Goal: Task Accomplishment & Management: Complete application form

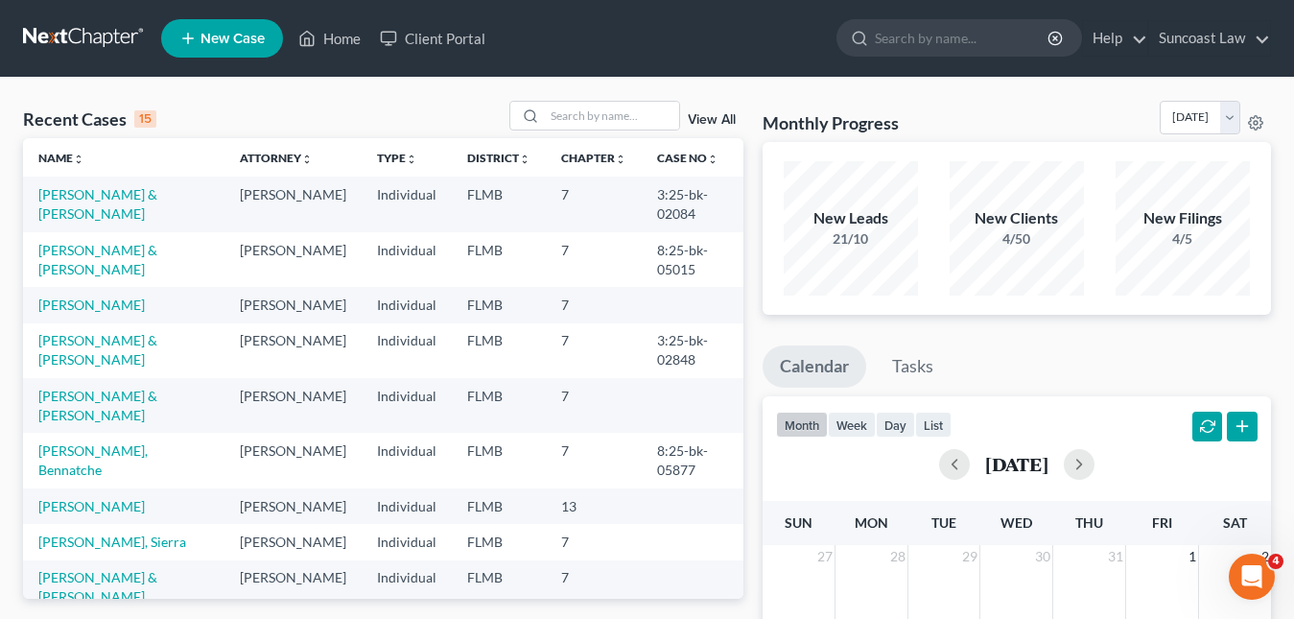
click at [230, 30] on link "New Case" at bounding box center [222, 38] width 122 height 38
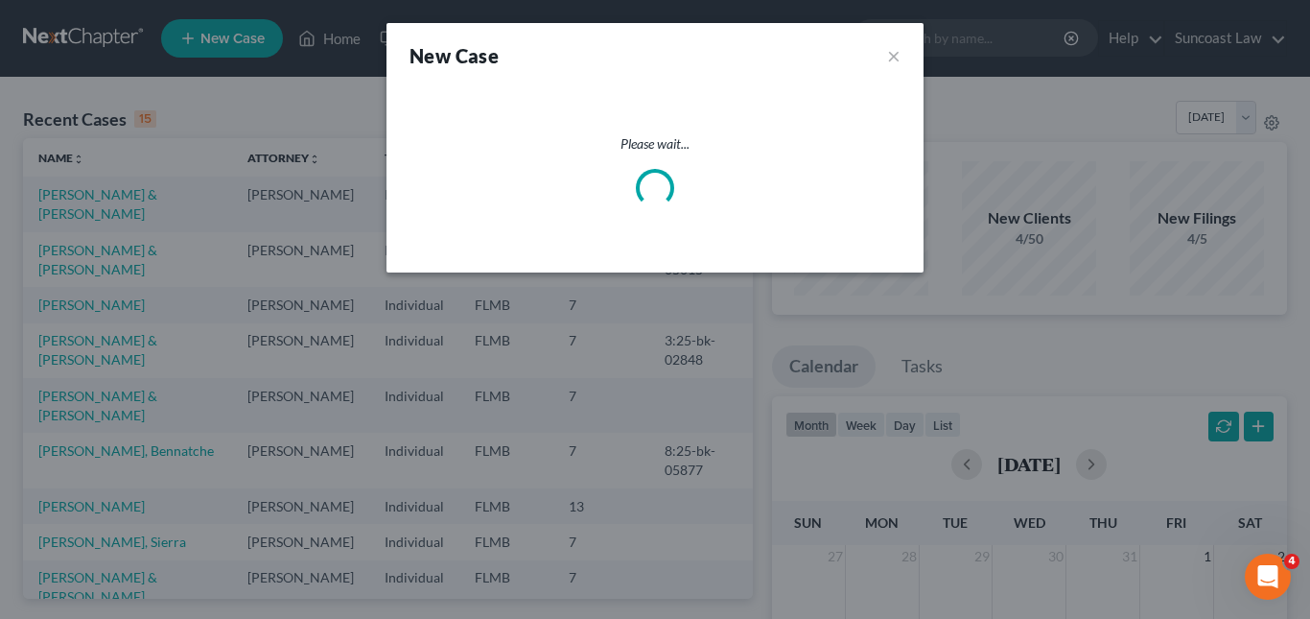
select select "15"
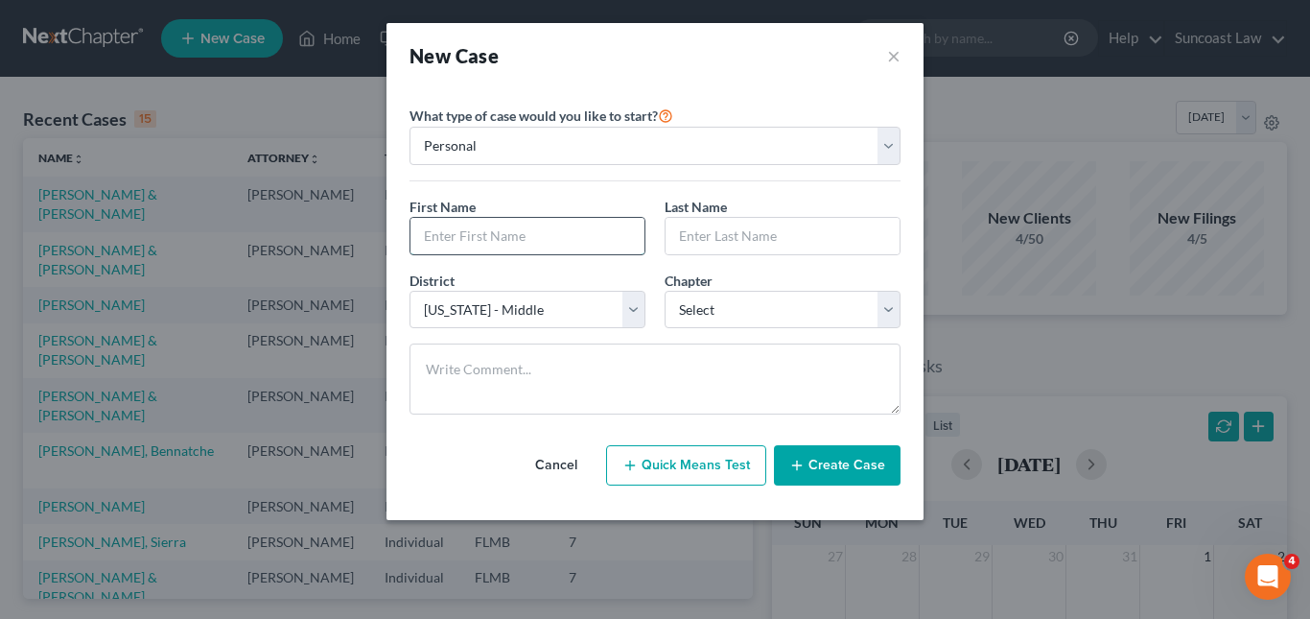
click at [479, 249] on input "text" at bounding box center [528, 236] width 234 height 36
type input "Mandy"
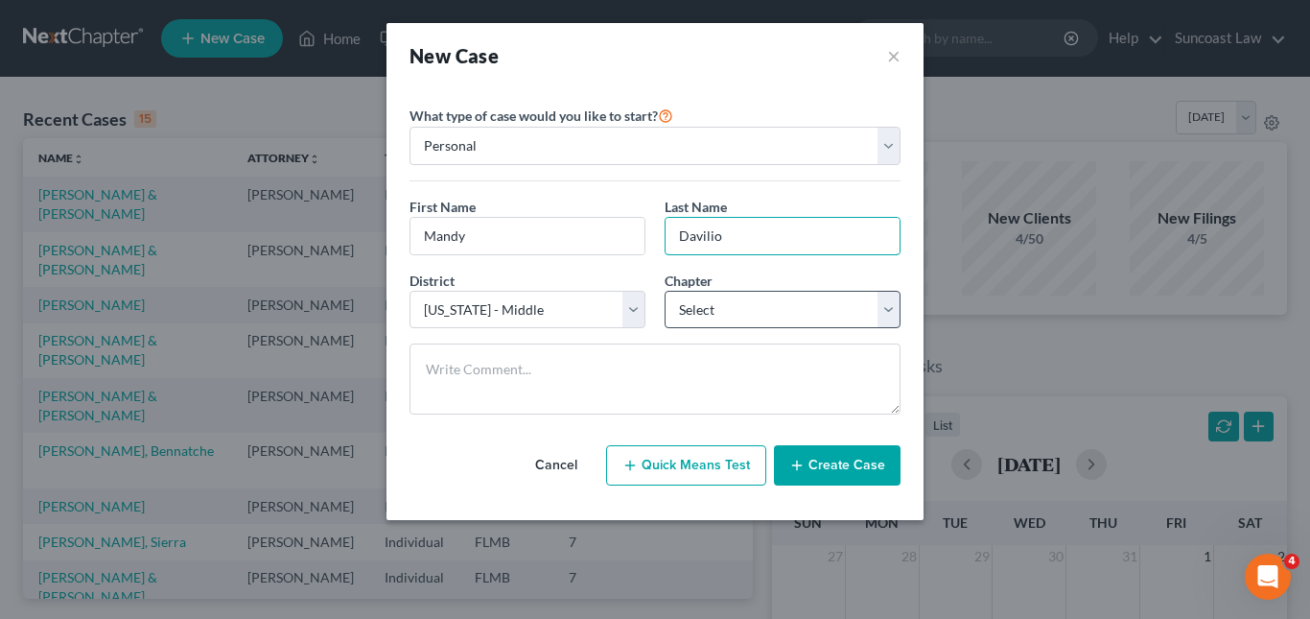
type input "Davilio"
click at [894, 300] on select "Select 7 11 12 13" at bounding box center [783, 310] width 236 height 38
select select "0"
click at [665, 291] on select "Select 7 11 12 13" at bounding box center [783, 310] width 236 height 38
click at [842, 448] on button "Create Case" at bounding box center [837, 465] width 127 height 40
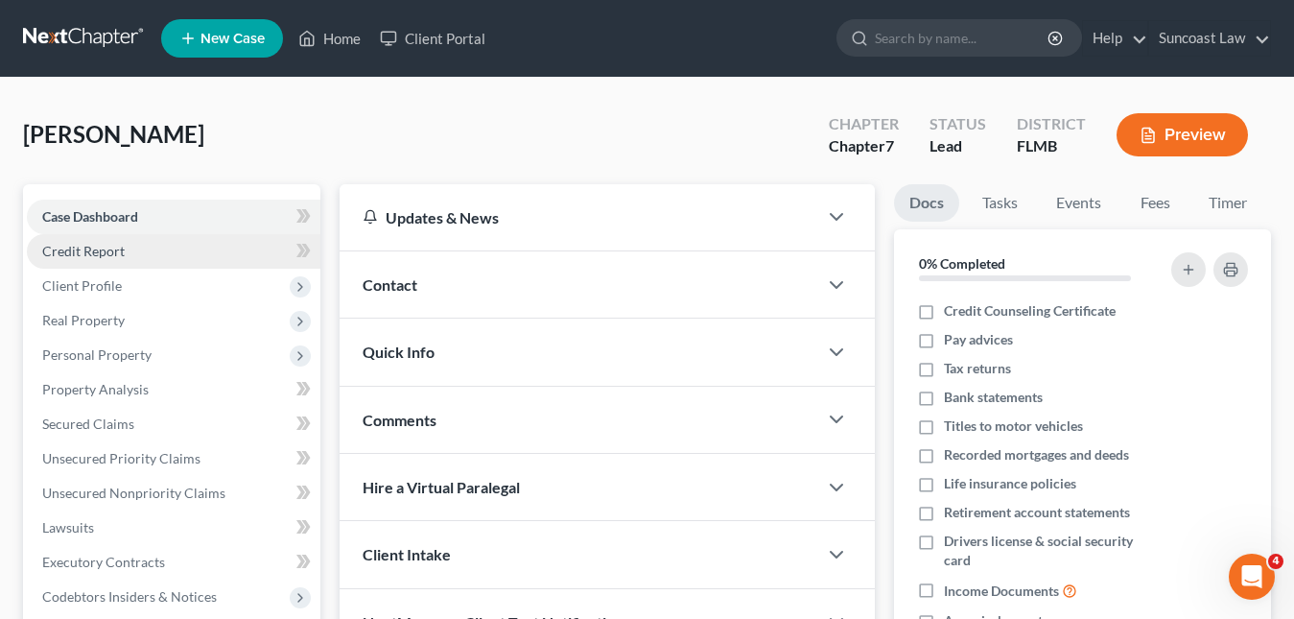
click at [58, 267] on link "Credit Report" at bounding box center [174, 251] width 294 height 35
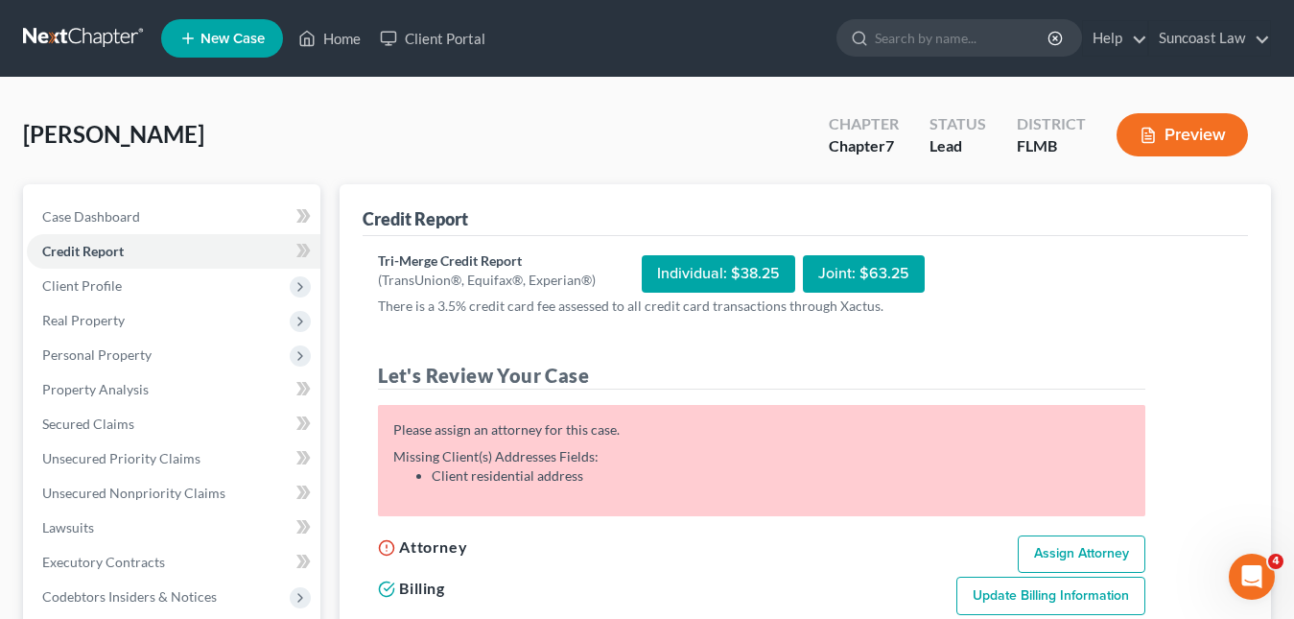
scroll to position [192, 0]
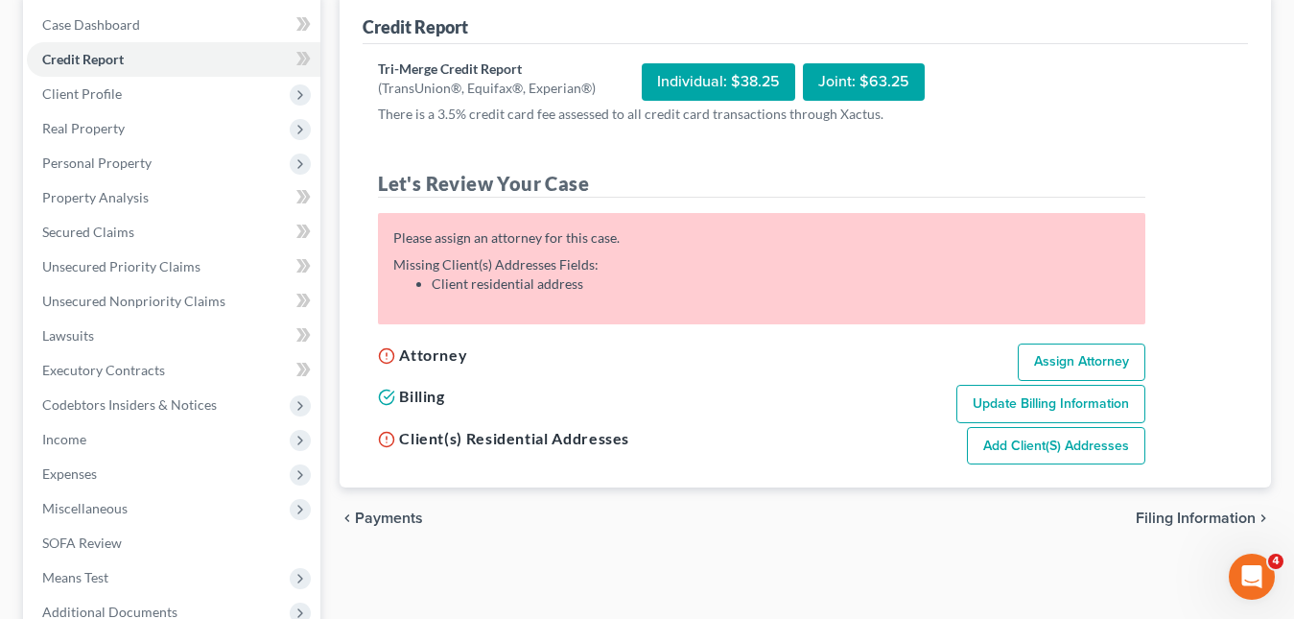
click at [1063, 365] on link "Assign Attorney" at bounding box center [1082, 362] width 128 height 38
select select "1"
select select "0"
select select "15"
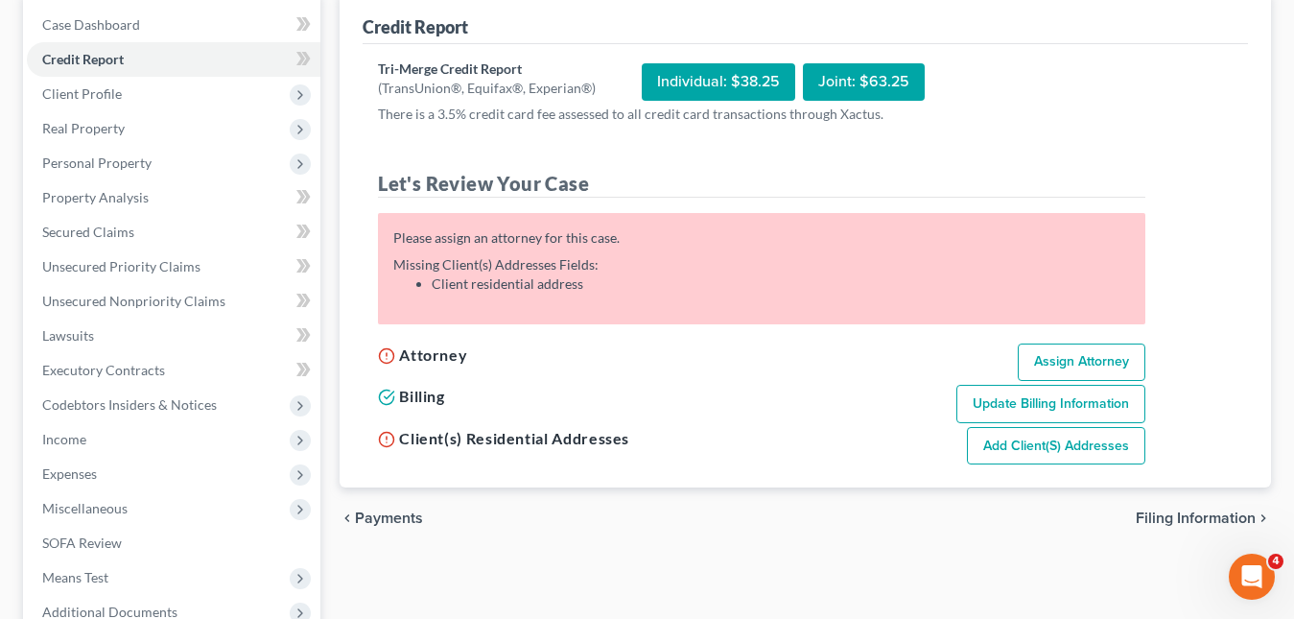
select select "9"
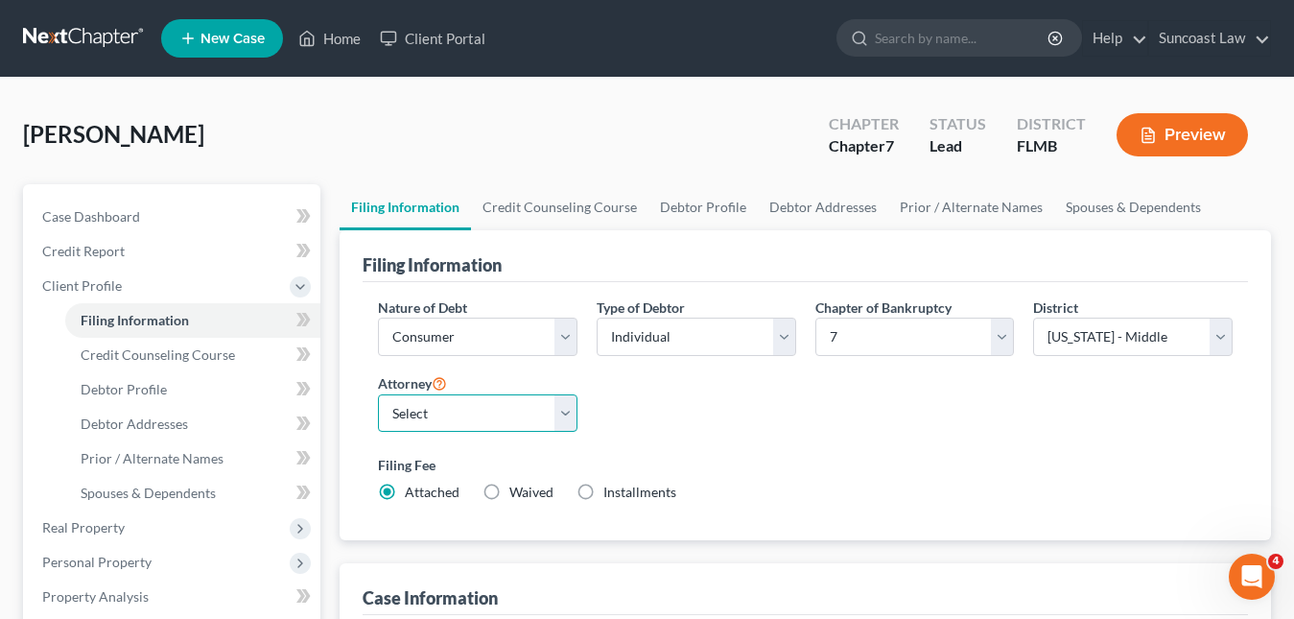
click at [567, 409] on select "Select Shelley Hogue - FLMB Shelley Hogue - FLMB" at bounding box center [478, 413] width 200 height 38
select select "0"
click at [378, 394] on select "Select Shelley Hogue - FLMB Shelley Hogue - FLMB" at bounding box center [478, 413] width 200 height 38
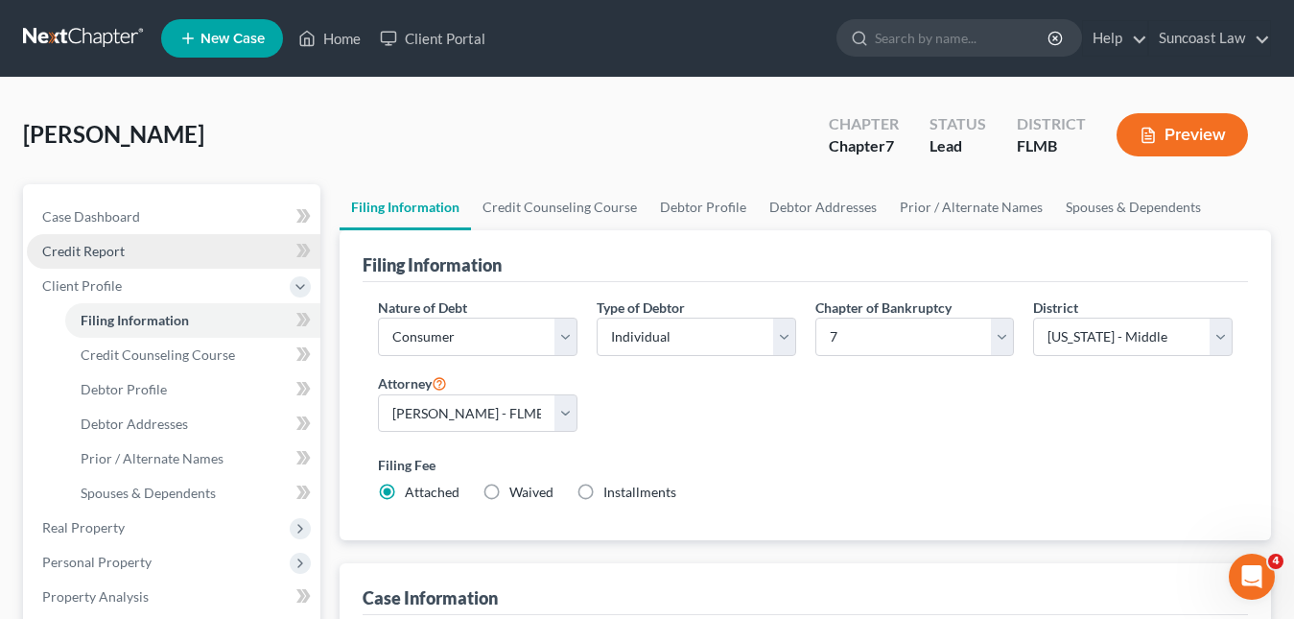
click at [99, 255] on span "Credit Report" at bounding box center [83, 251] width 83 height 16
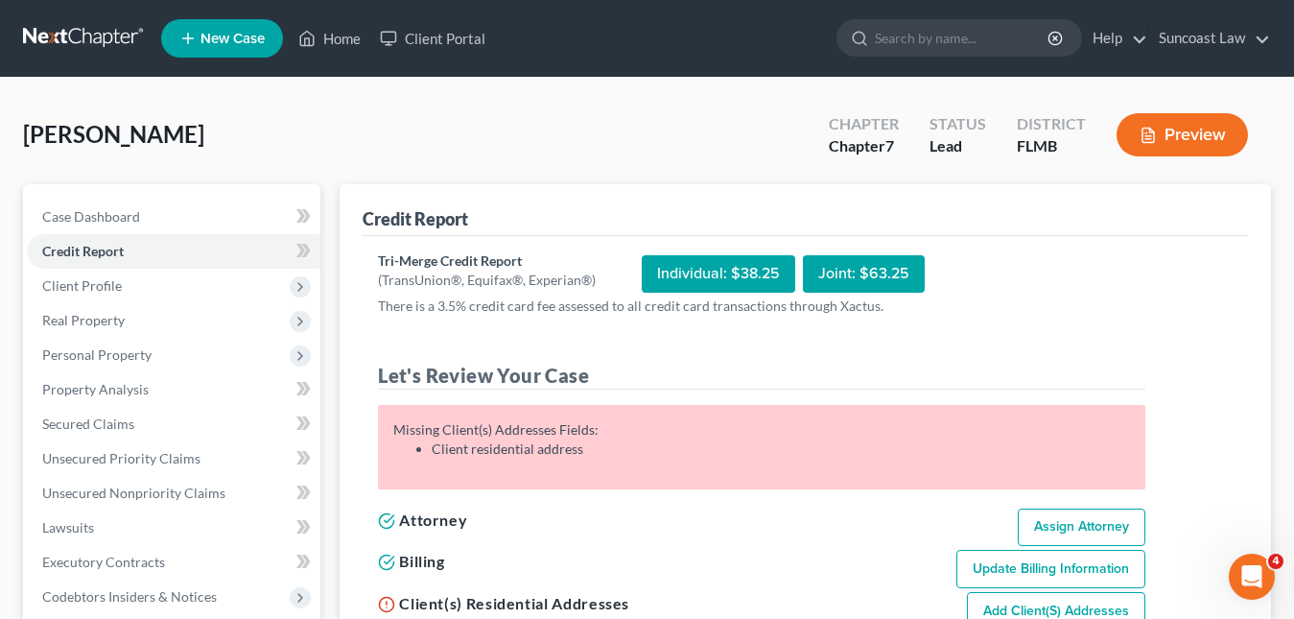
scroll to position [192, 0]
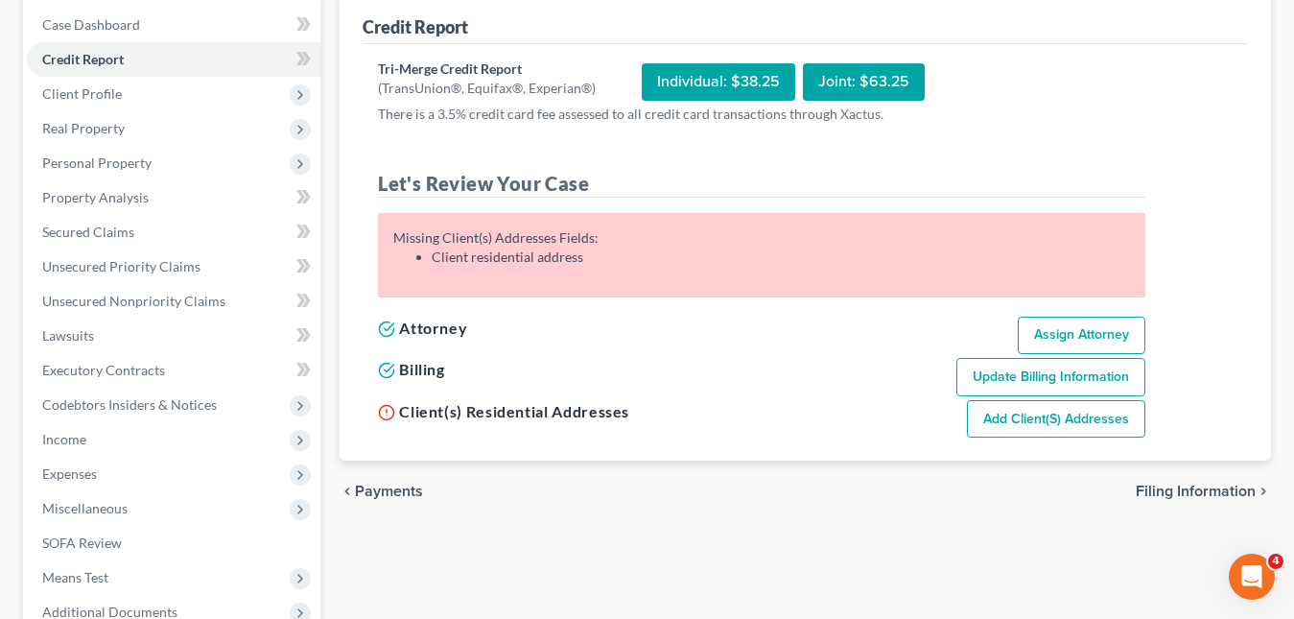
click at [1052, 421] on link "Add Client(s) Addresses" at bounding box center [1056, 419] width 178 height 38
select select "0"
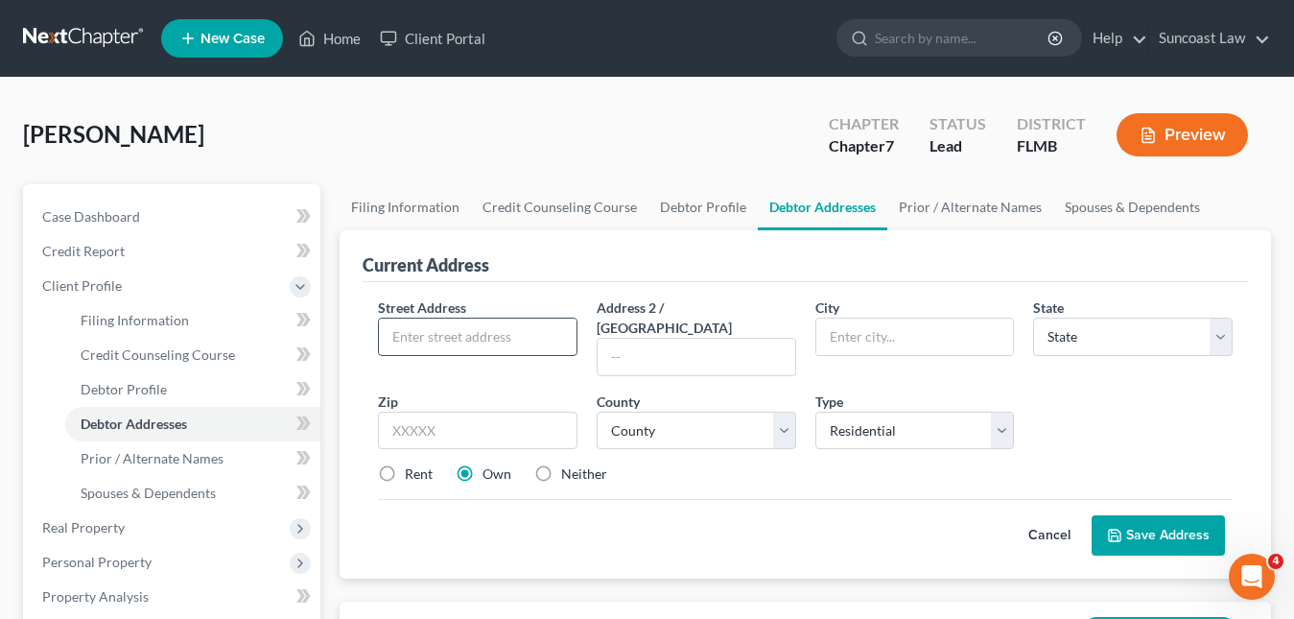
click at [419, 344] on input "text" at bounding box center [478, 337] width 198 height 36
paste input "8617 Reedville Street"
type input "8617 Reedville Street"
click at [456, 412] on input "text" at bounding box center [478, 431] width 200 height 38
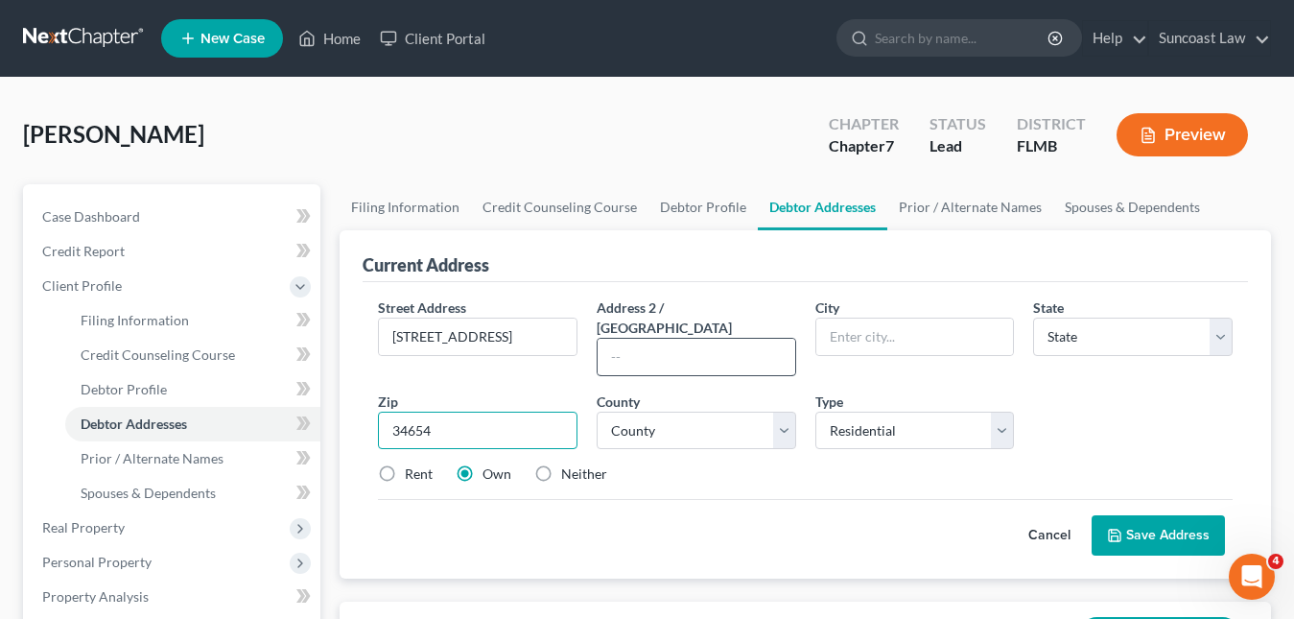
type input "34654"
type input "New Port Richey"
select select "9"
click at [659, 339] on input "text" at bounding box center [697, 357] width 198 height 36
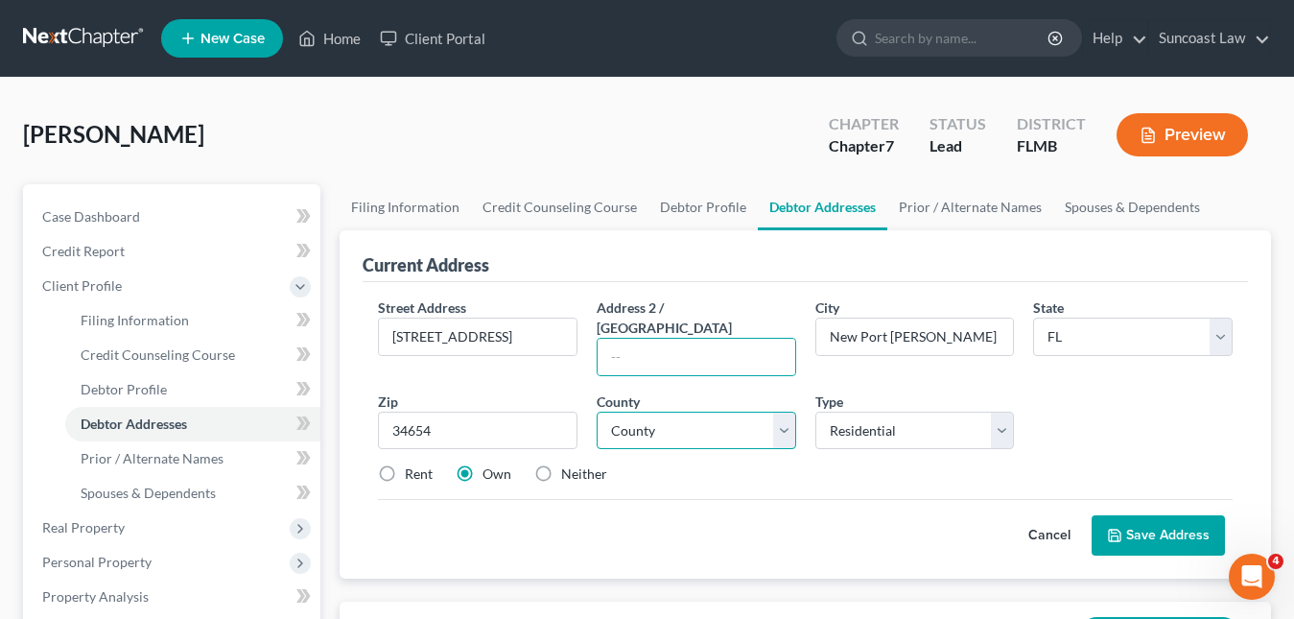
click at [661, 412] on select "County Alachua County Baker County Bay County Bradford County Brevard County Br…" at bounding box center [697, 431] width 200 height 38
select select "50"
click at [654, 412] on select "County Alachua County Baker County Bay County Bradford County Brevard County Br…" at bounding box center [697, 431] width 200 height 38
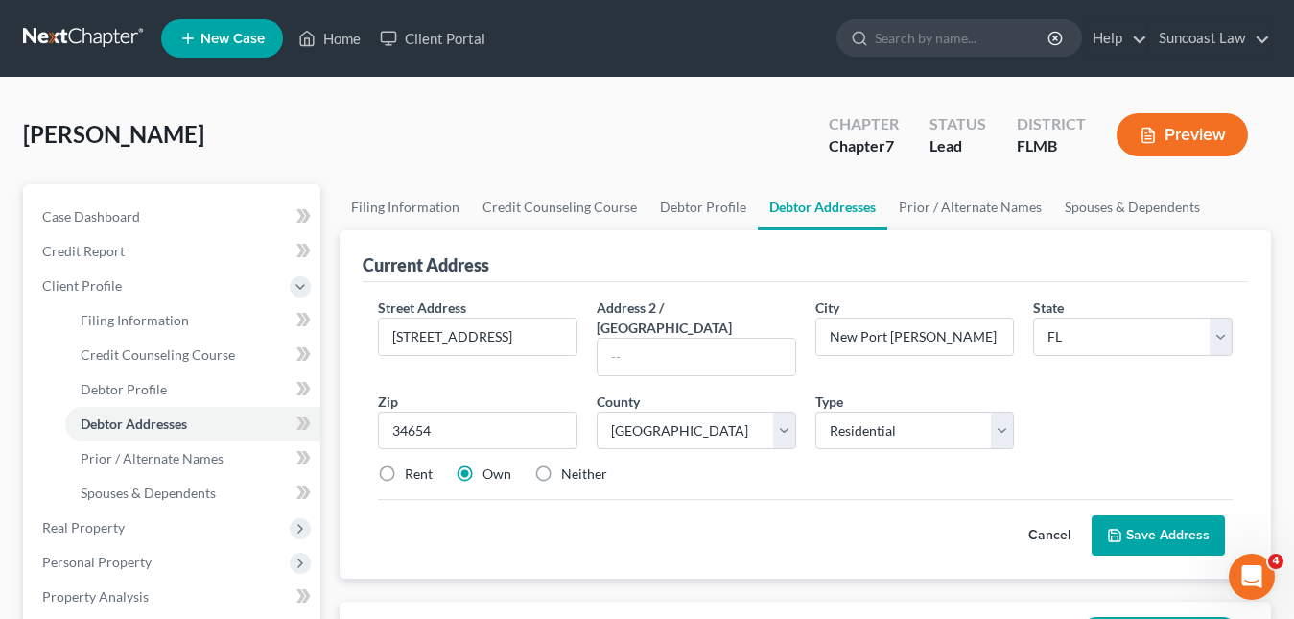
click at [1152, 518] on button "Save Address" at bounding box center [1158, 535] width 133 height 40
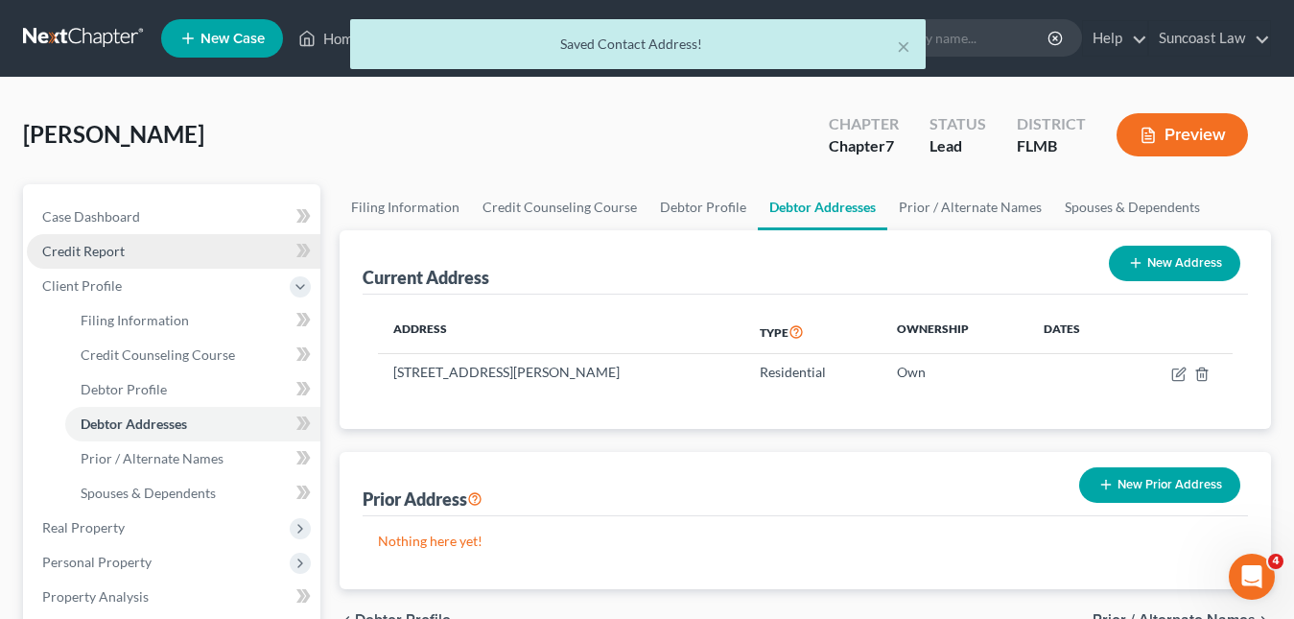
click at [103, 250] on span "Credit Report" at bounding box center [83, 251] width 83 height 16
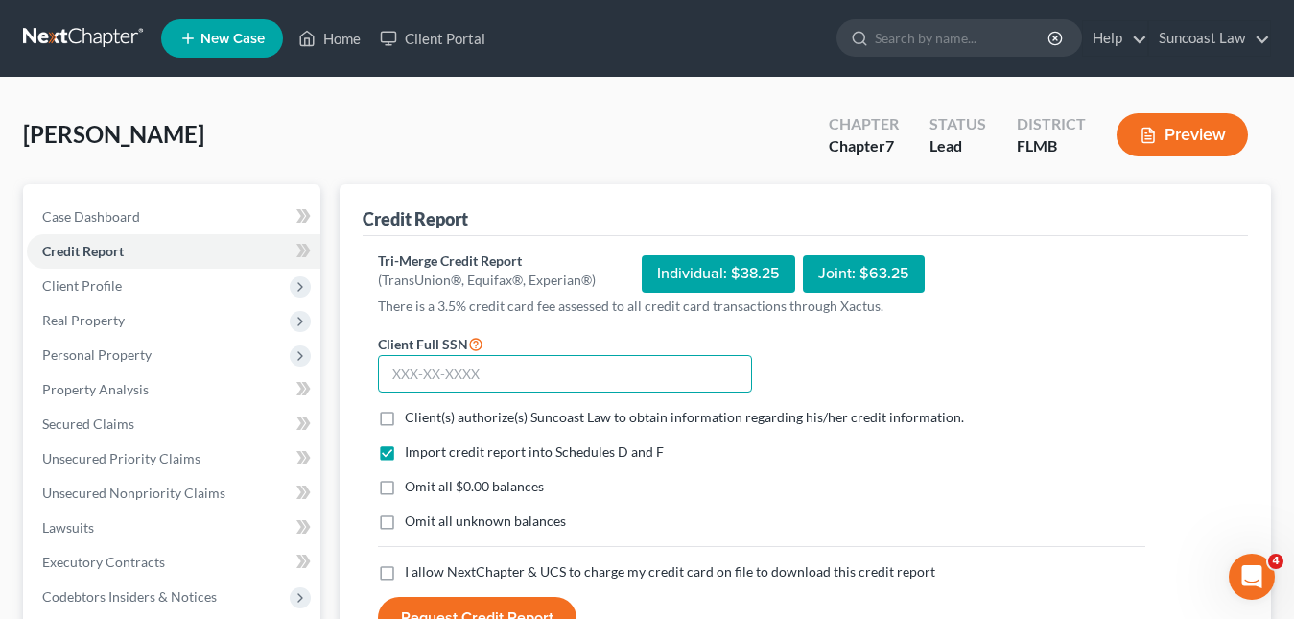
click at [390, 370] on input "text" at bounding box center [565, 374] width 374 height 38
paste input "042-82-1024"
type input "042-82-1024"
click at [405, 416] on label "Client(s) authorize(s) Suncoast Law to obtain information regarding his/her cre…" at bounding box center [684, 417] width 559 height 19
click at [413, 416] on input "Client(s) authorize(s) Suncoast Law to obtain information regarding his/her cre…" at bounding box center [419, 414] width 12 height 12
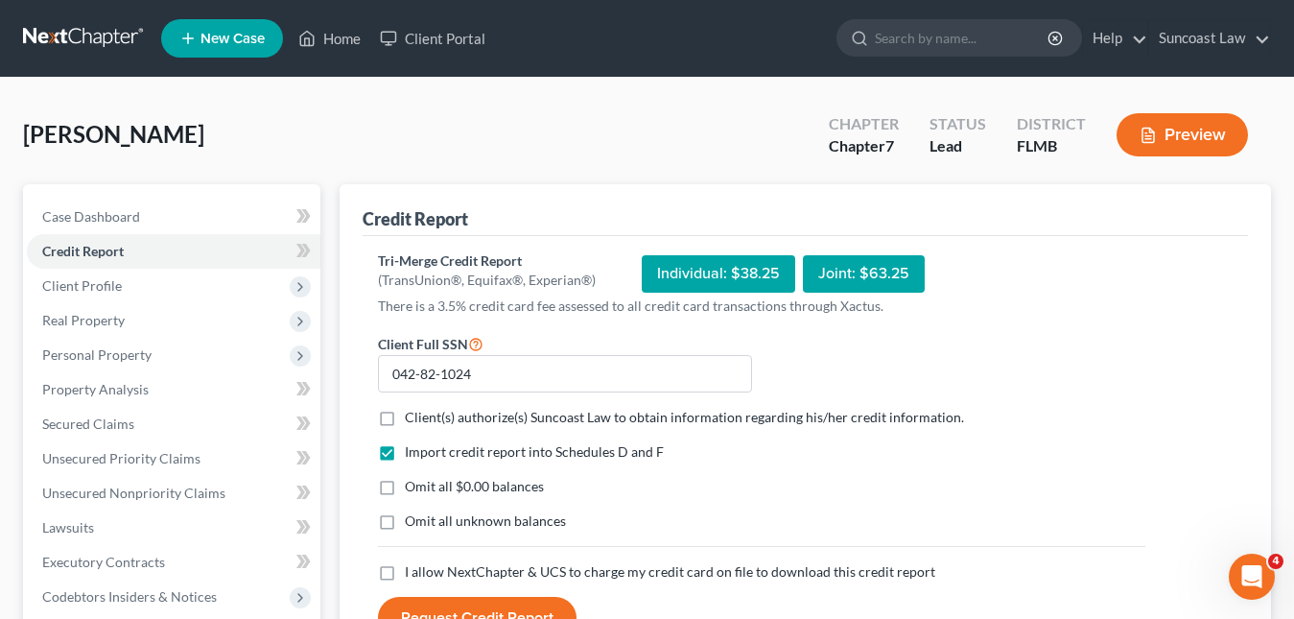
checkbox input "true"
click at [405, 572] on label "I allow NextChapter & UCS to charge my credit card on file to download this cre…" at bounding box center [670, 571] width 531 height 19
click at [413, 572] on input "I allow NextChapter & UCS to charge my credit card on file to download this cre…" at bounding box center [419, 568] width 12 height 12
checkbox input "true"
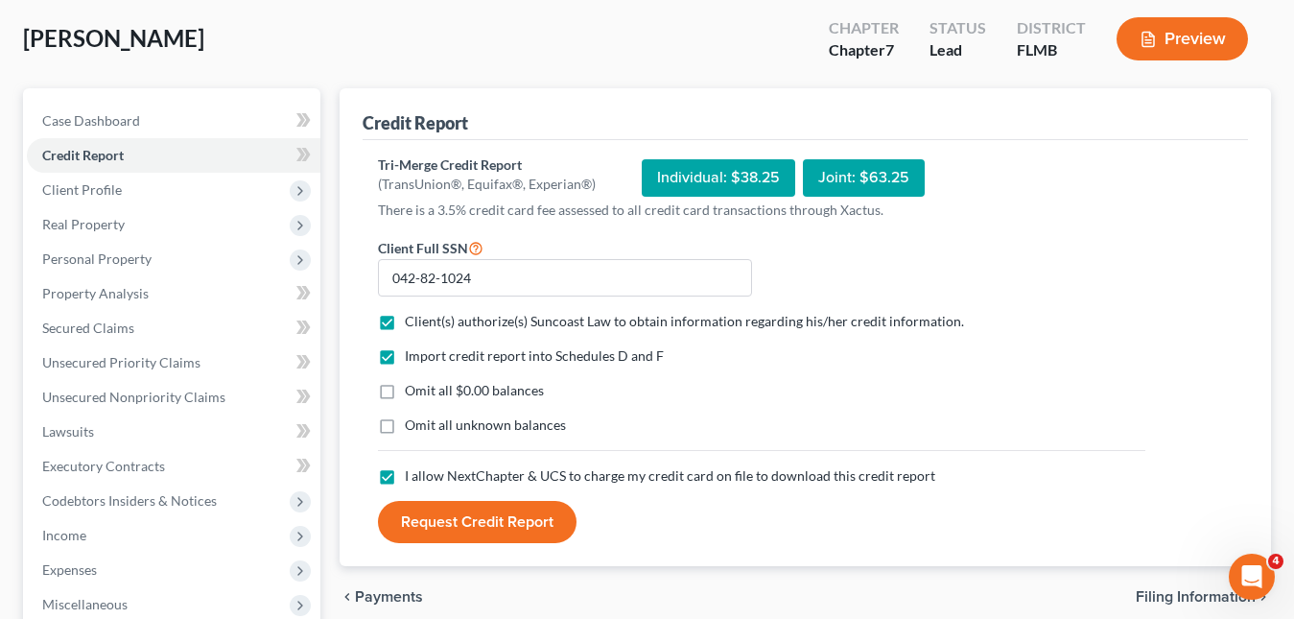
click at [543, 528] on button "Request Credit Report" at bounding box center [477, 522] width 199 height 42
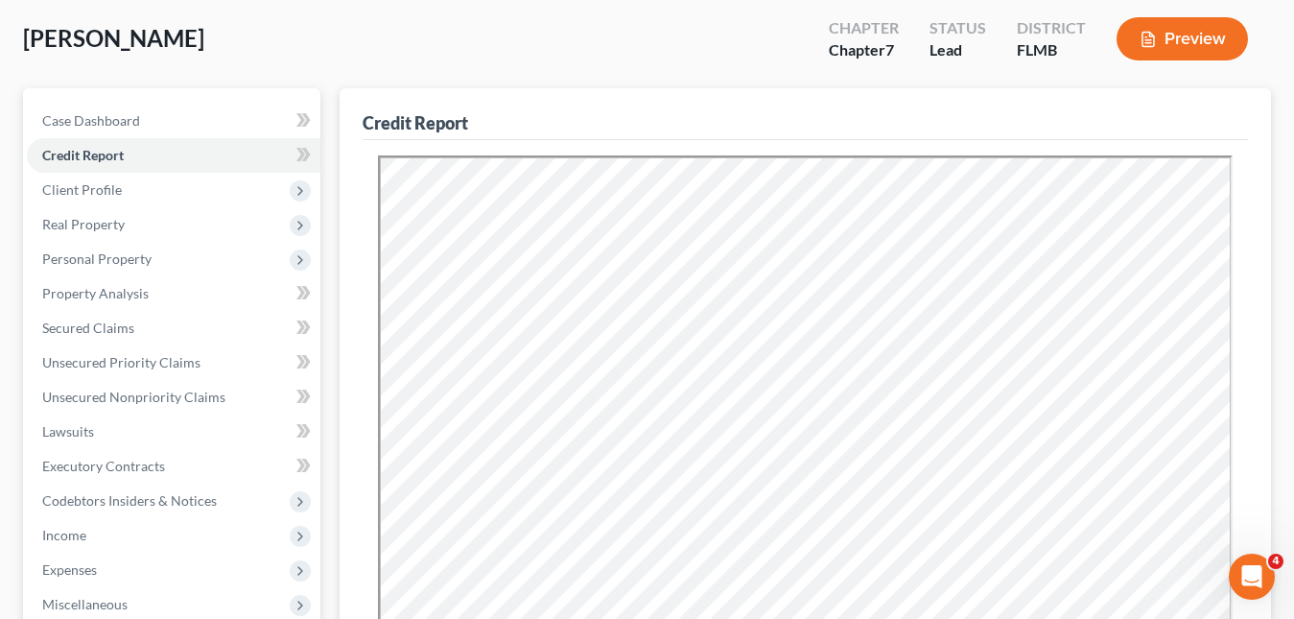
scroll to position [0, 0]
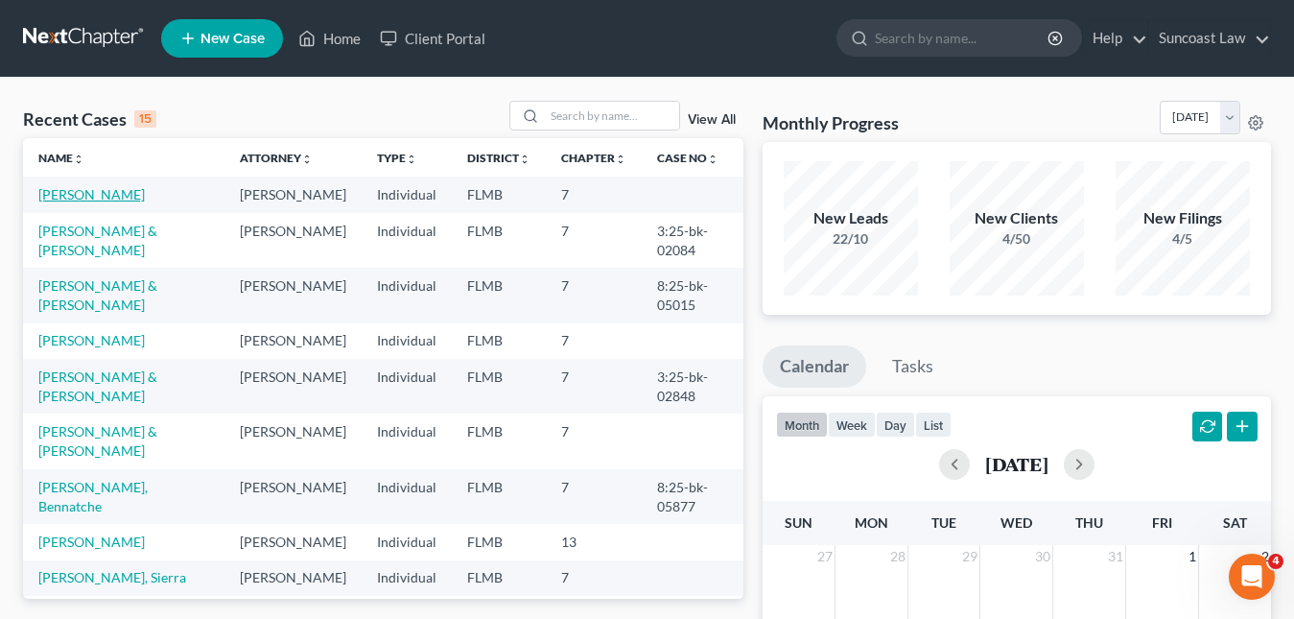
click at [111, 197] on link "[PERSON_NAME]" at bounding box center [91, 194] width 106 height 16
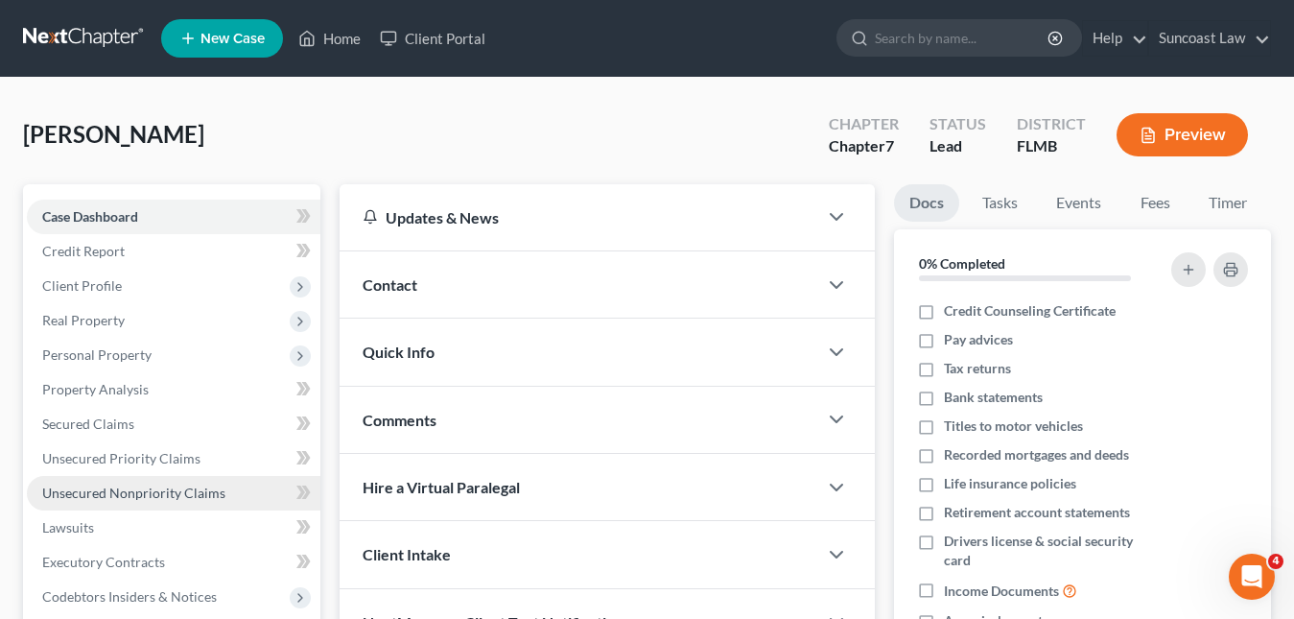
click at [104, 493] on span "Unsecured Nonpriority Claims" at bounding box center [133, 492] width 183 height 16
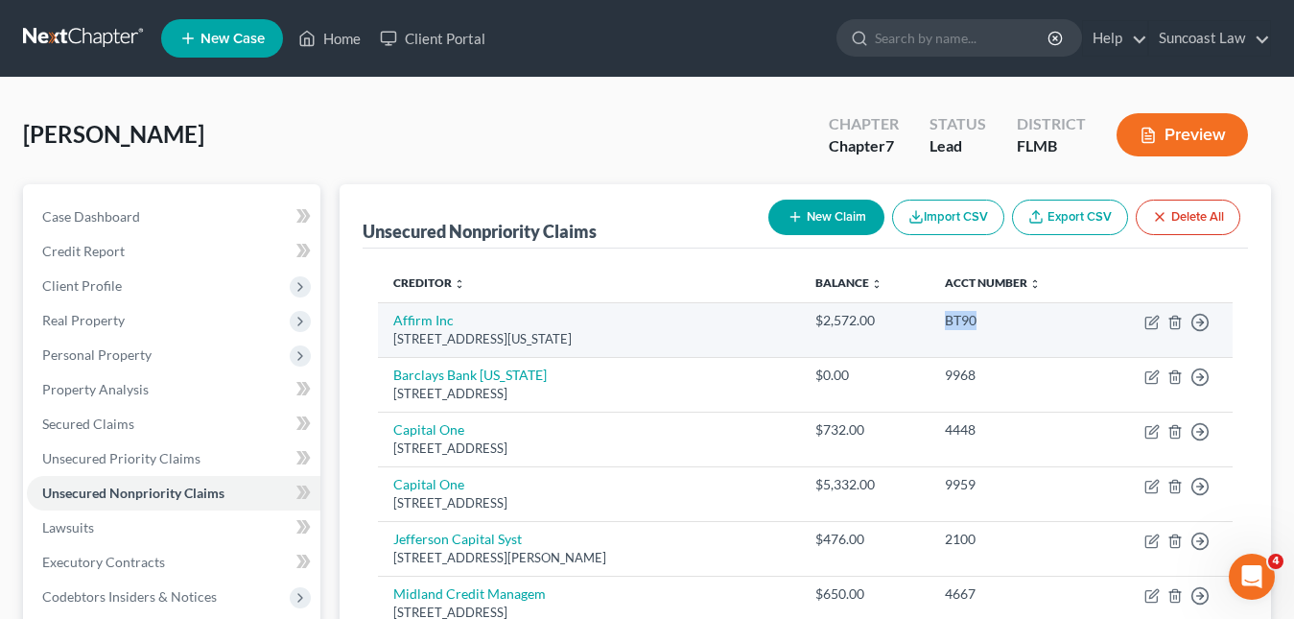
drag, startPoint x: 972, startPoint y: 322, endPoint x: 928, endPoint y: 322, distance: 44.1
click at [930, 322] on td "BT90" at bounding box center [1013, 329] width 167 height 55
copy div "BT90"
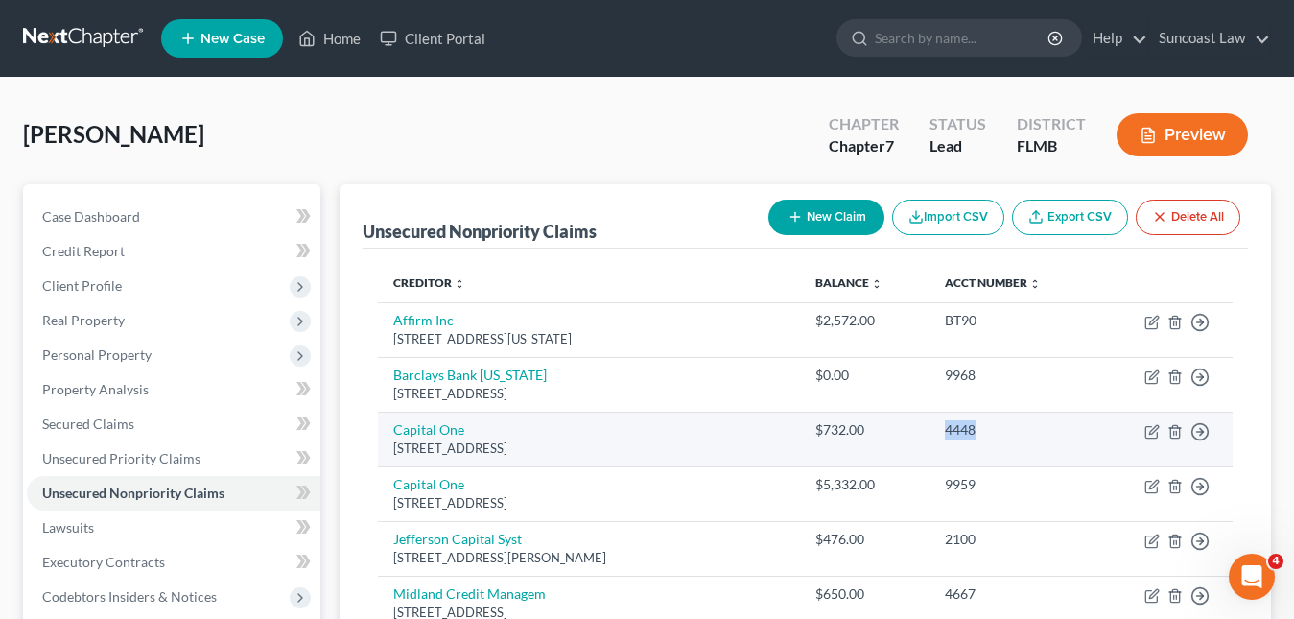
drag, startPoint x: 976, startPoint y: 433, endPoint x: 935, endPoint y: 427, distance: 40.7
click at [945, 427] on div "4448" at bounding box center [1013, 429] width 136 height 19
copy div "4448"
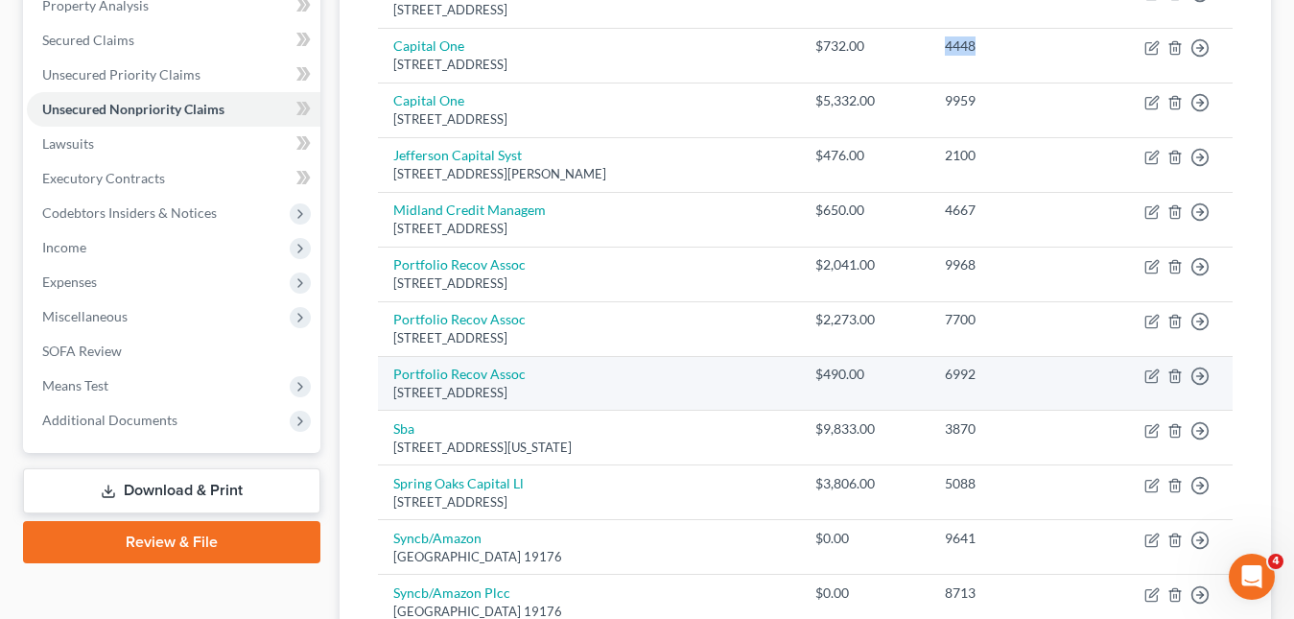
scroll to position [480, 0]
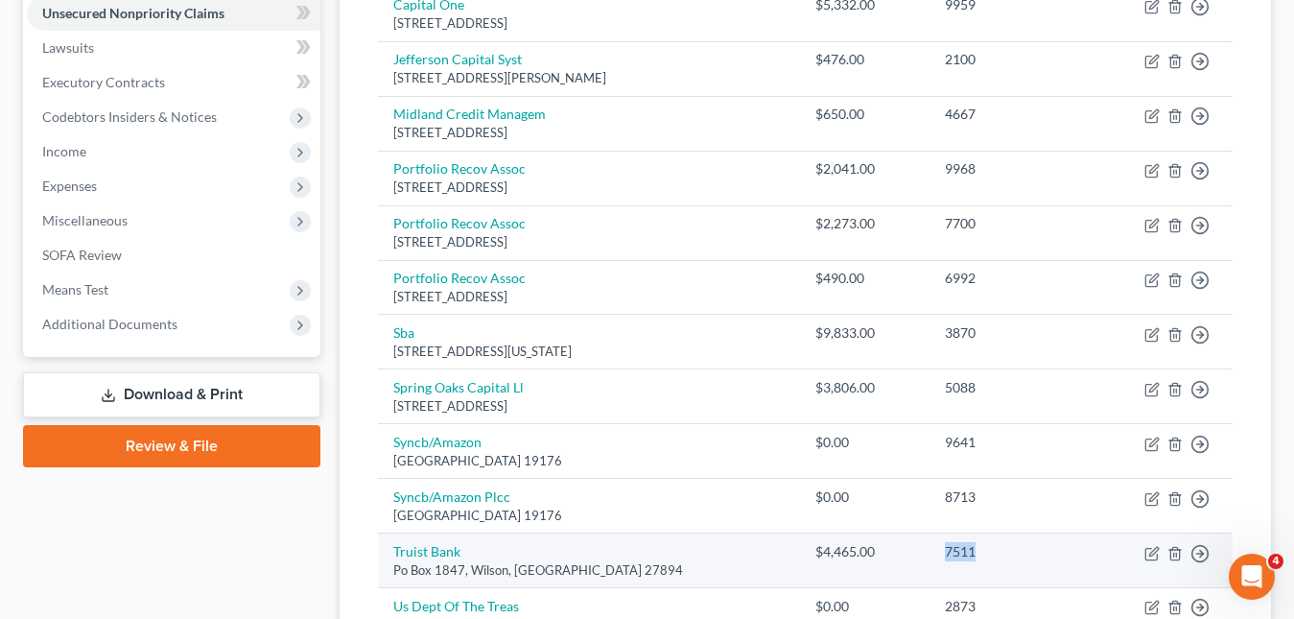
drag, startPoint x: 970, startPoint y: 550, endPoint x: 937, endPoint y: 549, distance: 32.6
click at [945, 549] on div "7511" at bounding box center [1013, 551] width 136 height 19
copy div "7511"
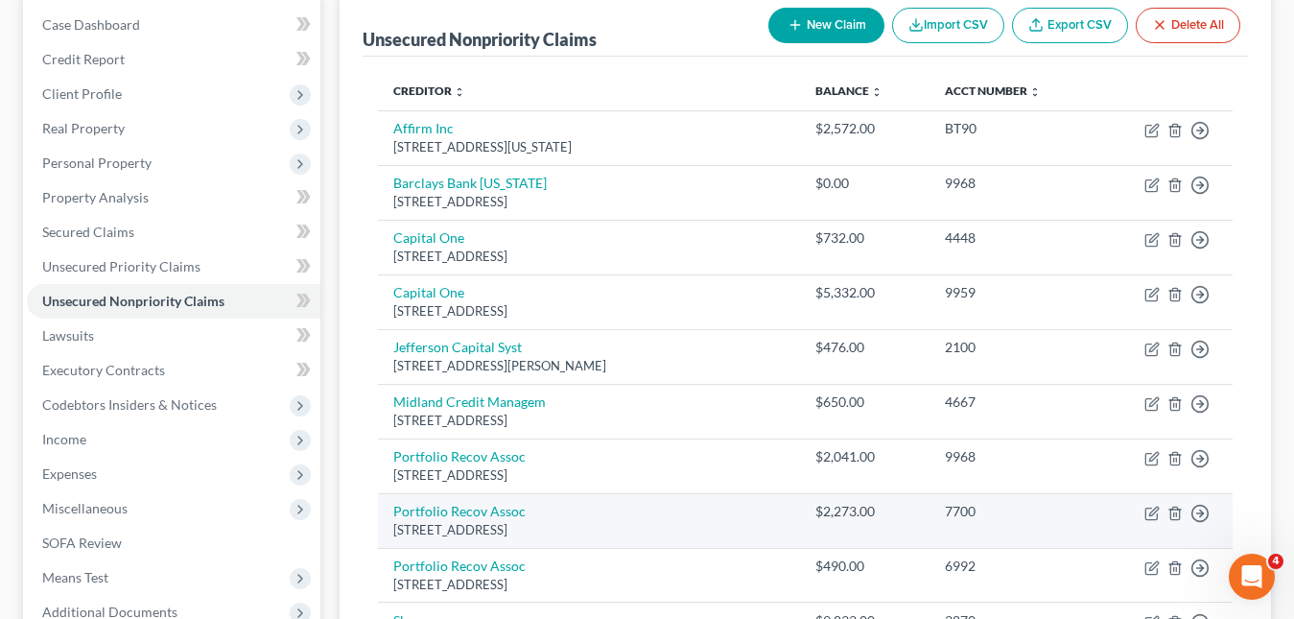
scroll to position [0, 0]
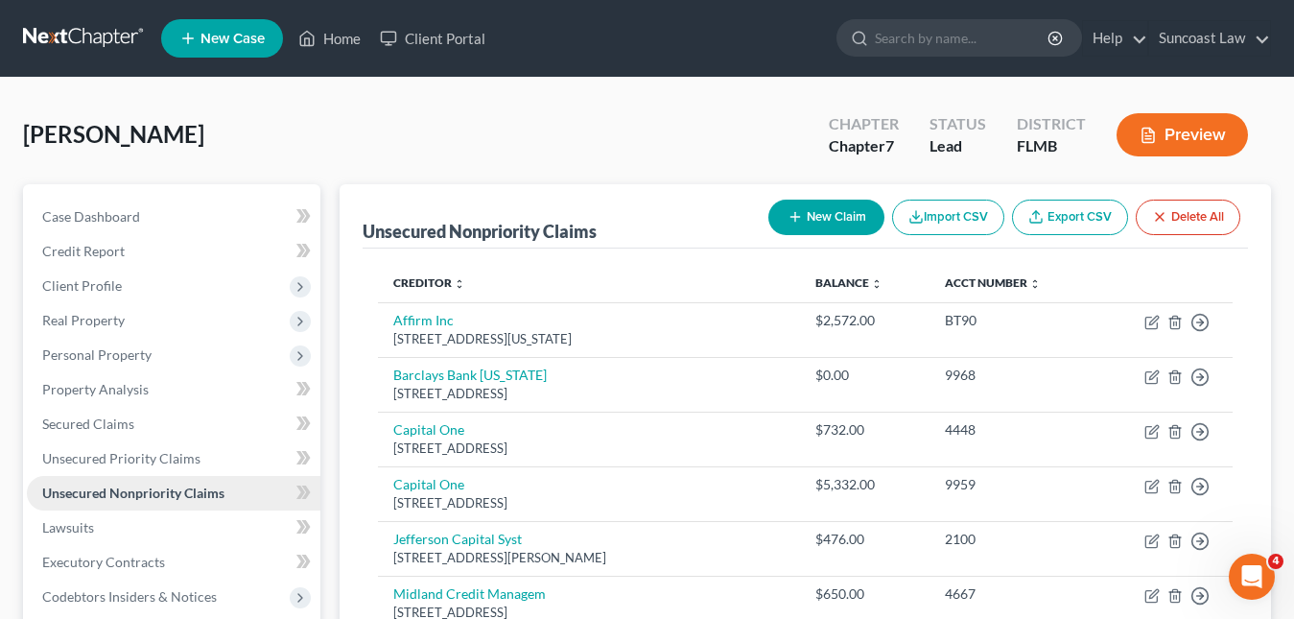
click at [149, 484] on span "Unsecured Nonpriority Claims" at bounding box center [133, 492] width 182 height 16
